Goal: Book appointment/travel/reservation

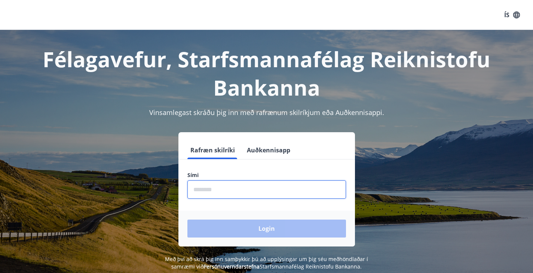
click at [260, 198] on input "phone" at bounding box center [266, 190] width 159 height 18
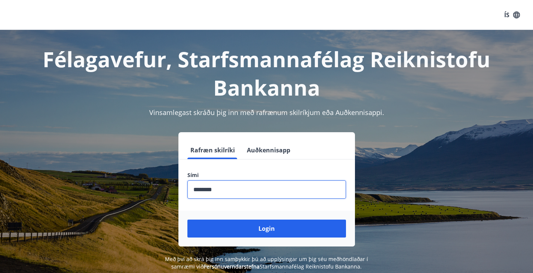
type input "********"
click at [187, 220] on button "Login" at bounding box center [266, 229] width 159 height 18
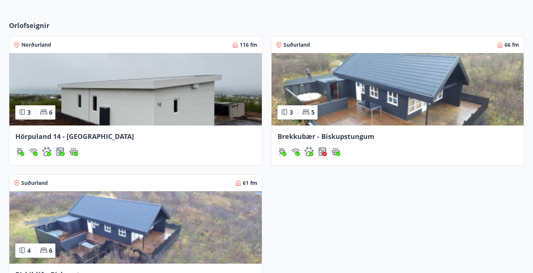
scroll to position [335, 0]
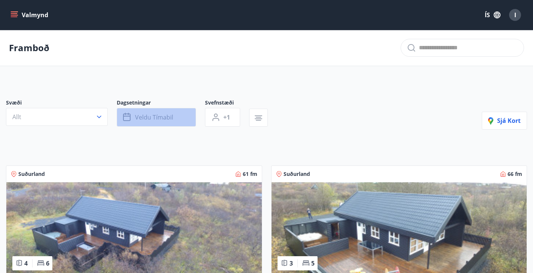
click at [164, 122] on span "Veldu tímabil" at bounding box center [154, 117] width 38 height 8
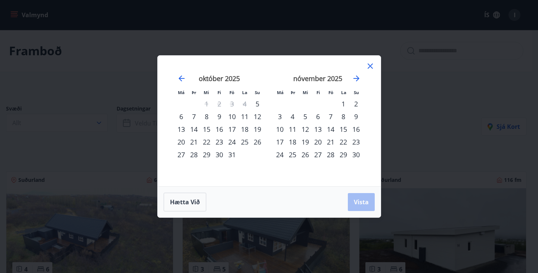
click at [329, 141] on div "21" at bounding box center [331, 142] width 13 height 13
click at [356, 143] on div "23" at bounding box center [356, 142] width 13 height 13
click at [361, 202] on span "Vista" at bounding box center [361, 202] width 15 height 8
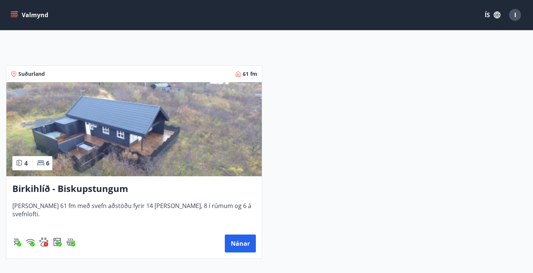
scroll to position [100, 0]
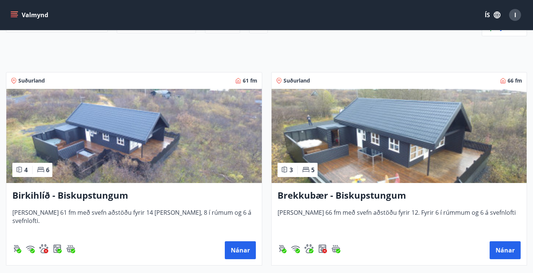
scroll to position [94, 0]
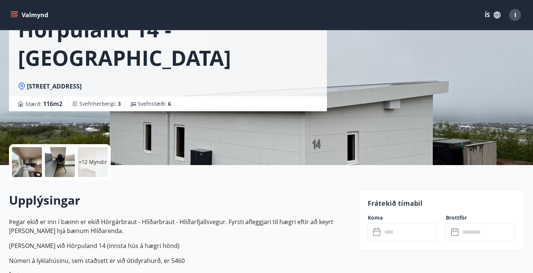
scroll to position [60, 0]
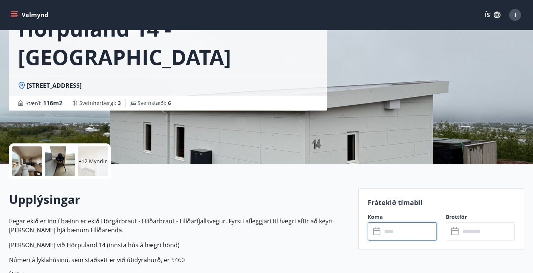
click at [413, 236] on input "text" at bounding box center [409, 231] width 55 height 18
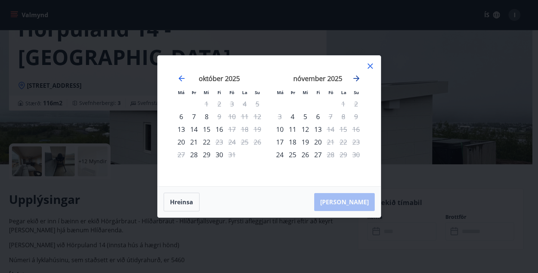
click at [357, 77] on icon "Move forward to switch to the next month." at bounding box center [357, 79] width 6 height 6
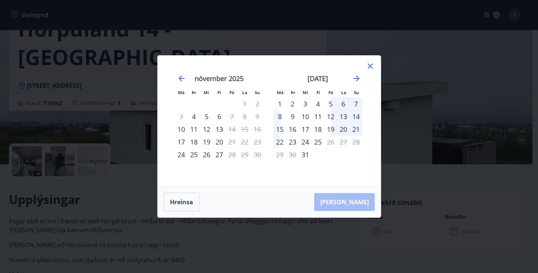
click at [370, 66] on icon at bounding box center [370, 66] width 5 height 5
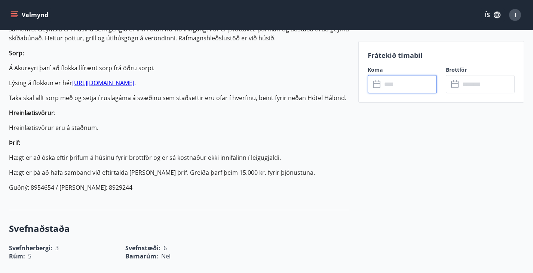
scroll to position [341, 0]
